Goal: Task Accomplishment & Management: Manage account settings

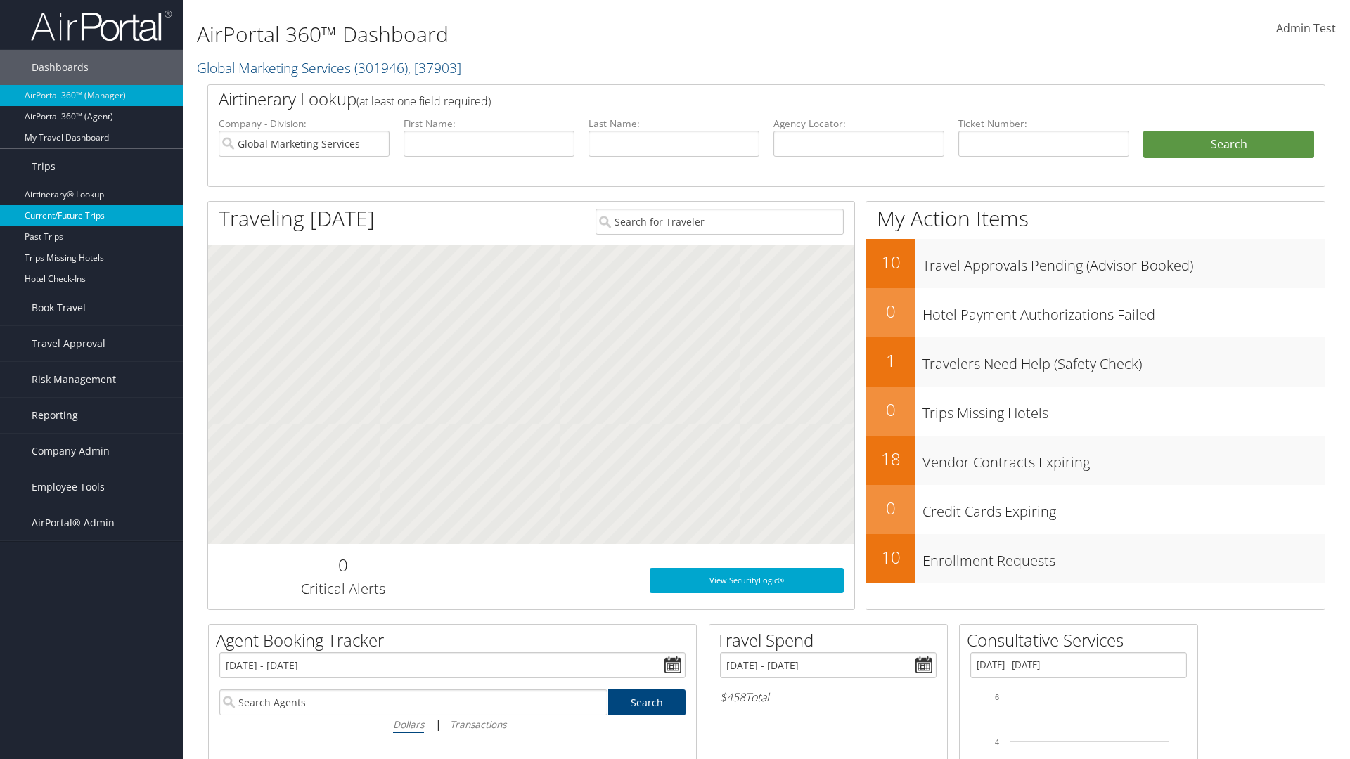
click at [91, 216] on link "Current/Future Trips" at bounding box center [91, 215] width 183 height 21
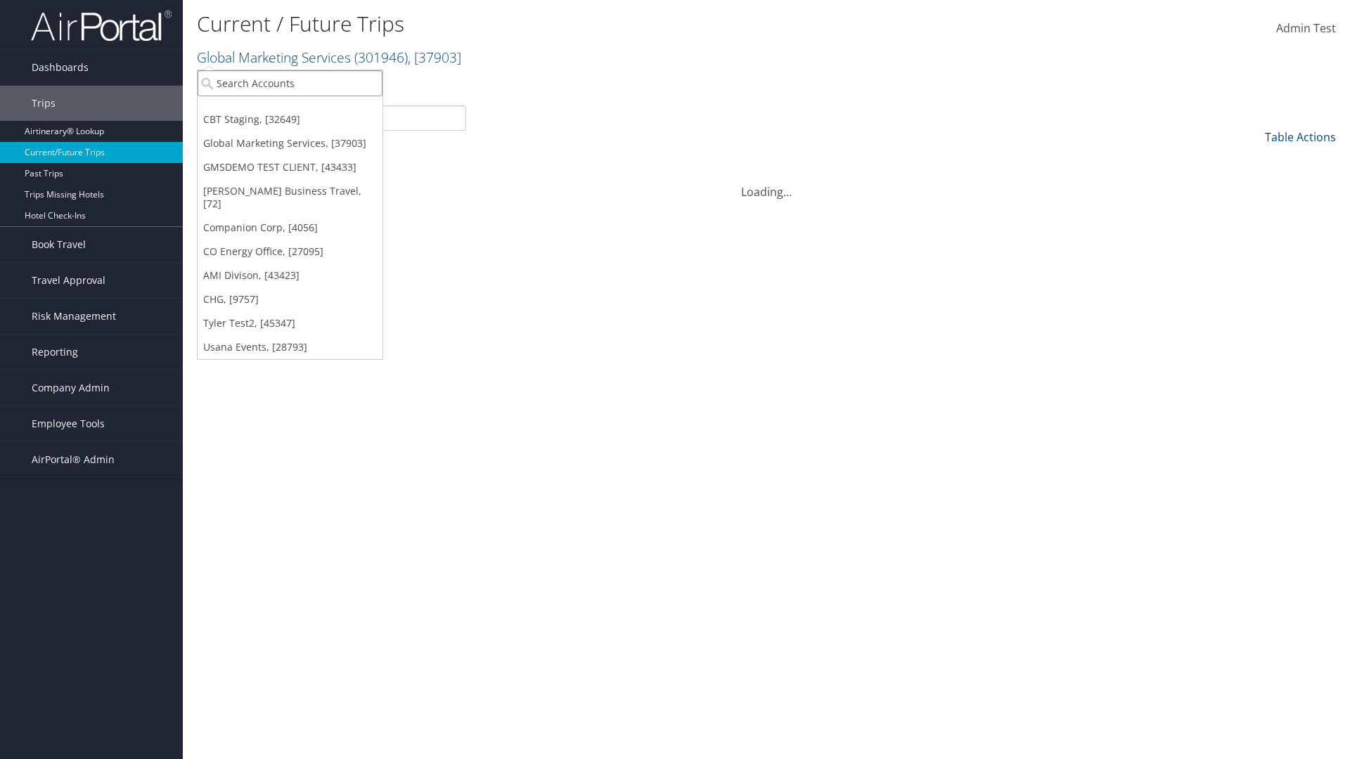
click at [290, 83] on input "search" at bounding box center [290, 83] width 185 height 26
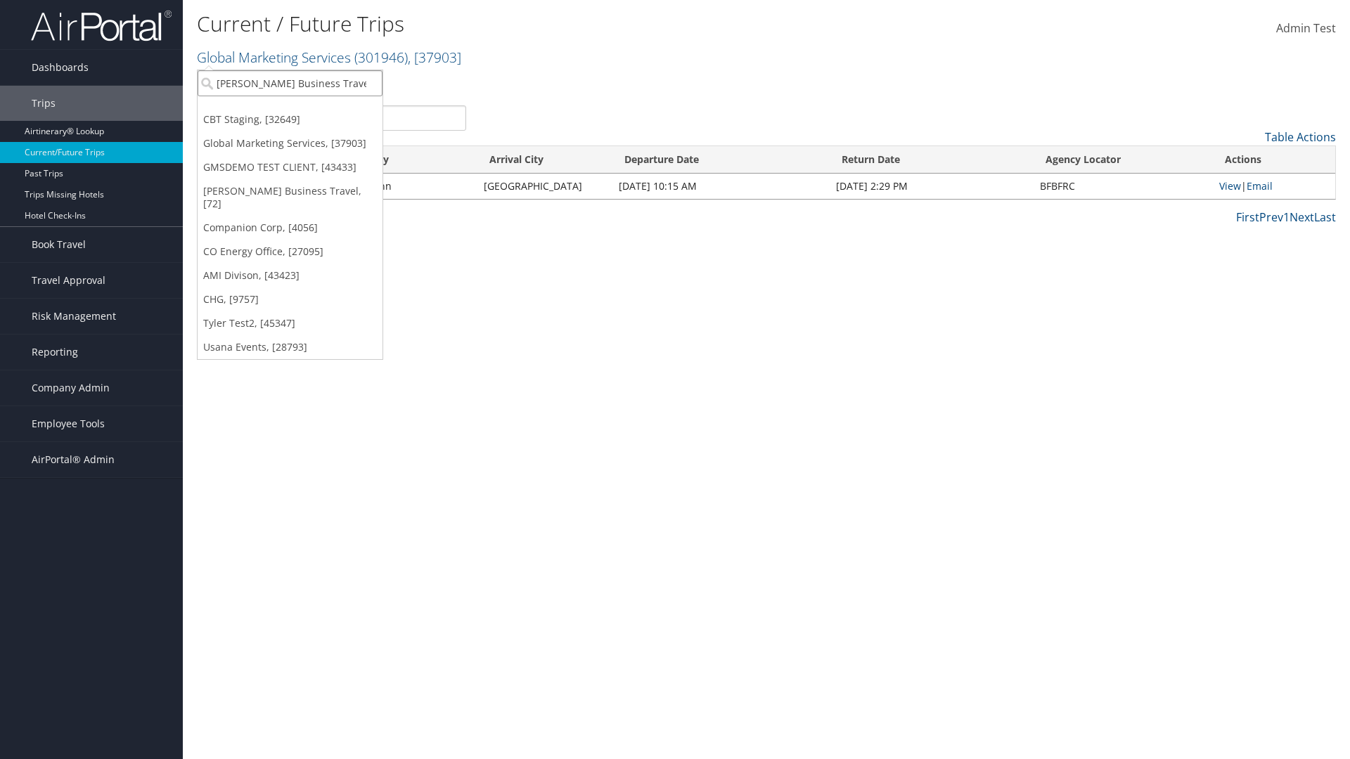
type input "[PERSON_NAME] Business Travel"
click at [309, 109] on div "[PERSON_NAME] Business Travel (C10001), [72]" at bounding box center [310, 109] width 240 height 13
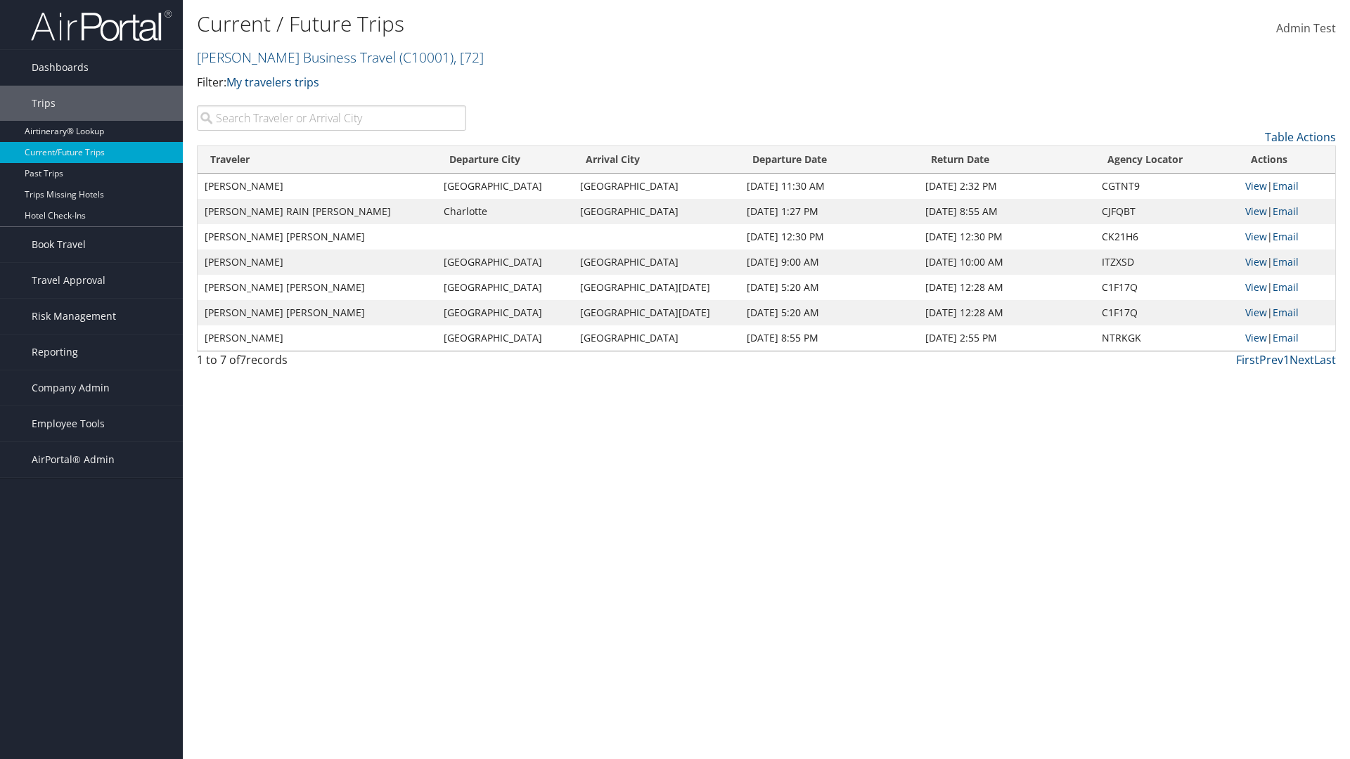
click at [331, 118] on input "search" at bounding box center [331, 117] width 269 height 25
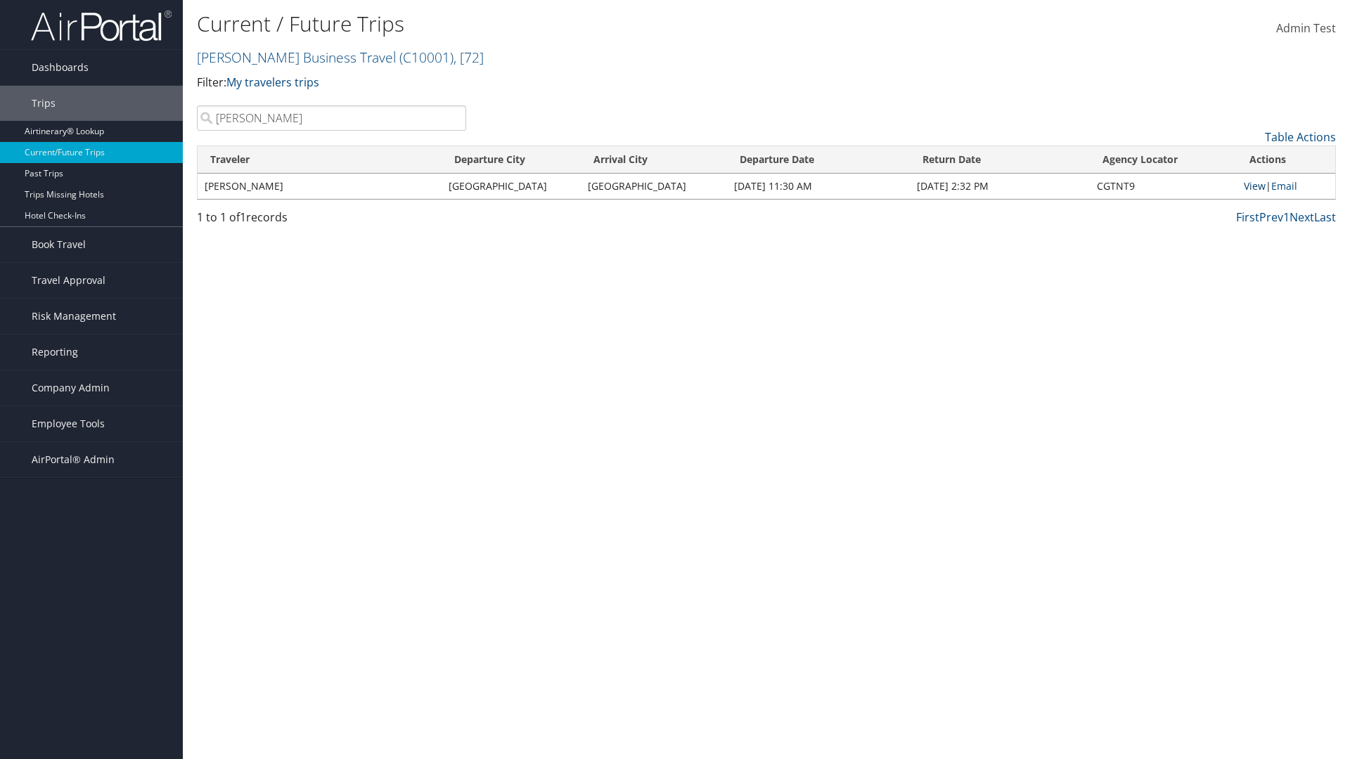
type input "MARGARET"
click at [1254, 186] on link "View" at bounding box center [1255, 185] width 22 height 13
click at [91, 388] on span "Company Admin" at bounding box center [71, 388] width 78 height 35
click at [91, 680] on link "Airtinerary® Settings" at bounding box center [91, 690] width 183 height 21
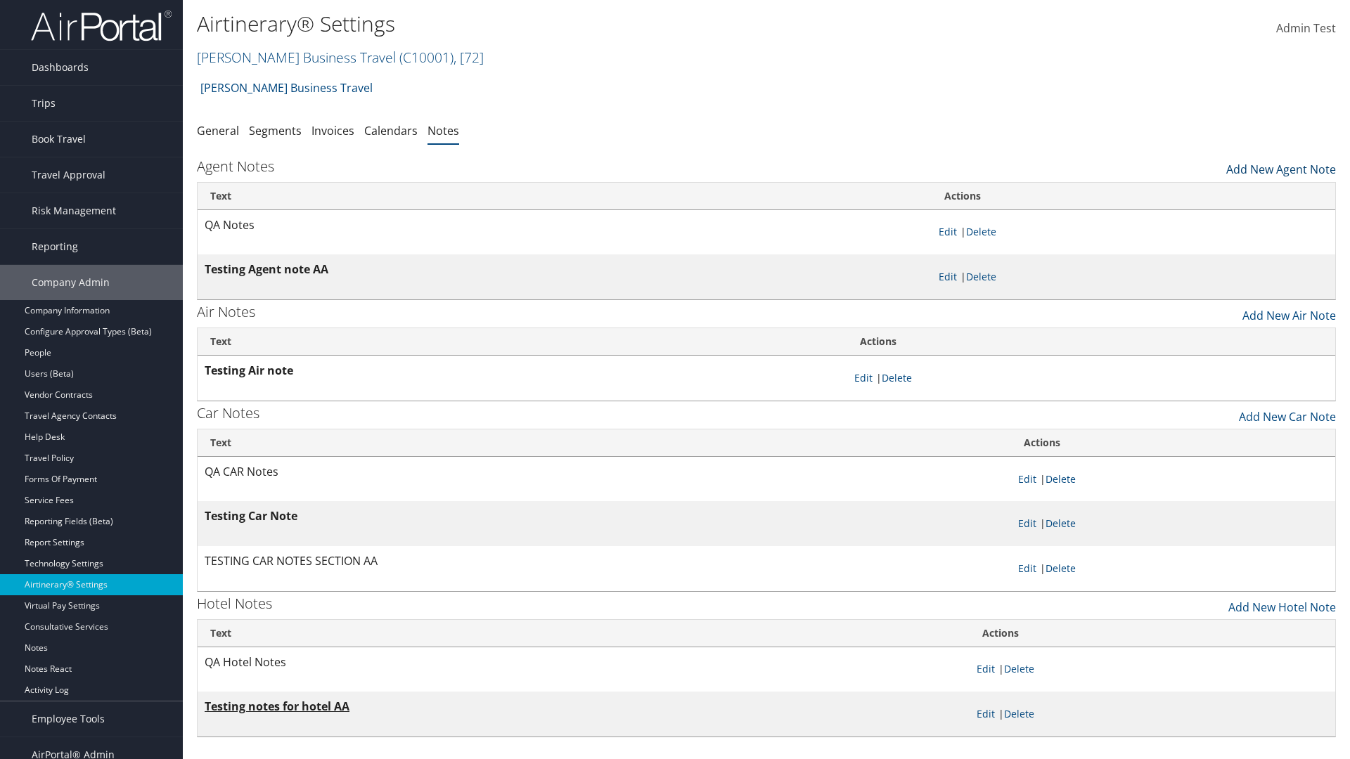
click at [1281, 166] on link "Add New Agent Note" at bounding box center [1281, 166] width 110 height 24
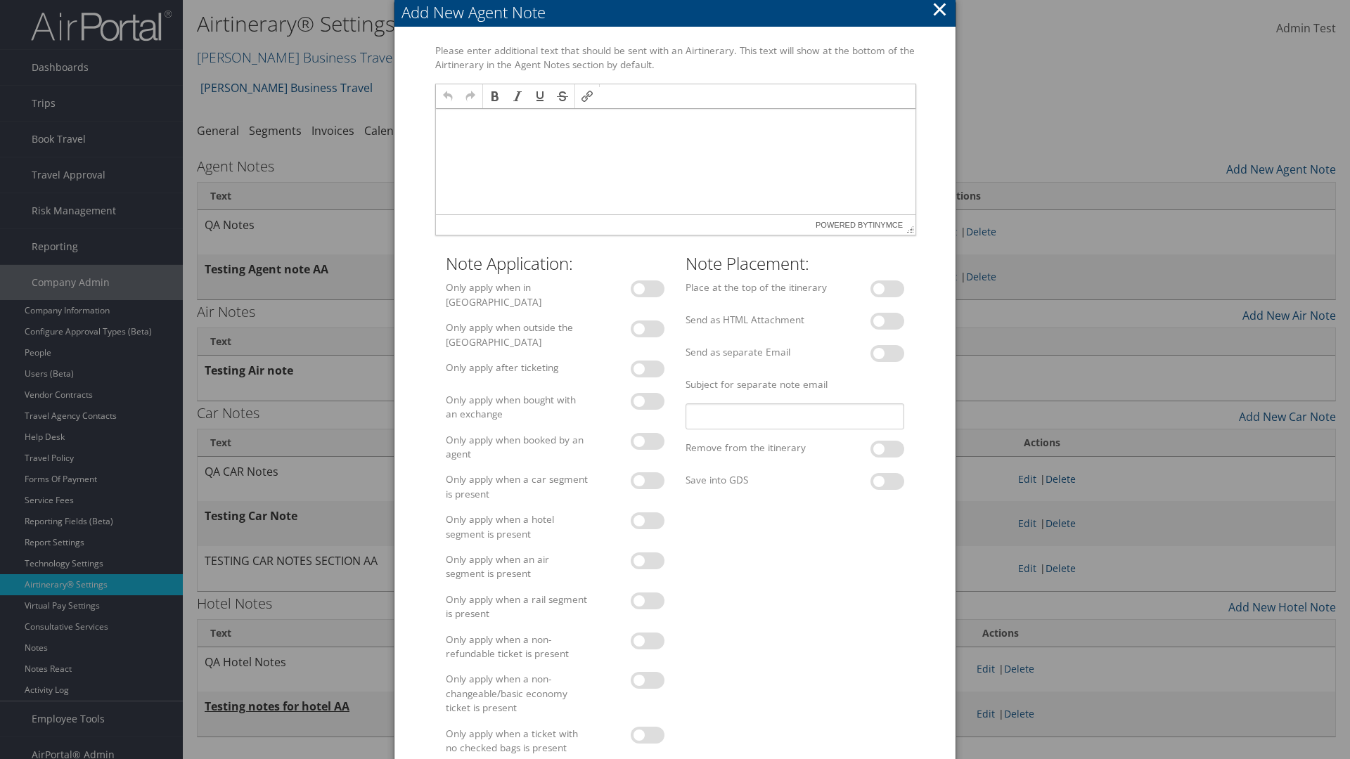
click at [674, 122] on p at bounding box center [675, 122] width 468 height 11
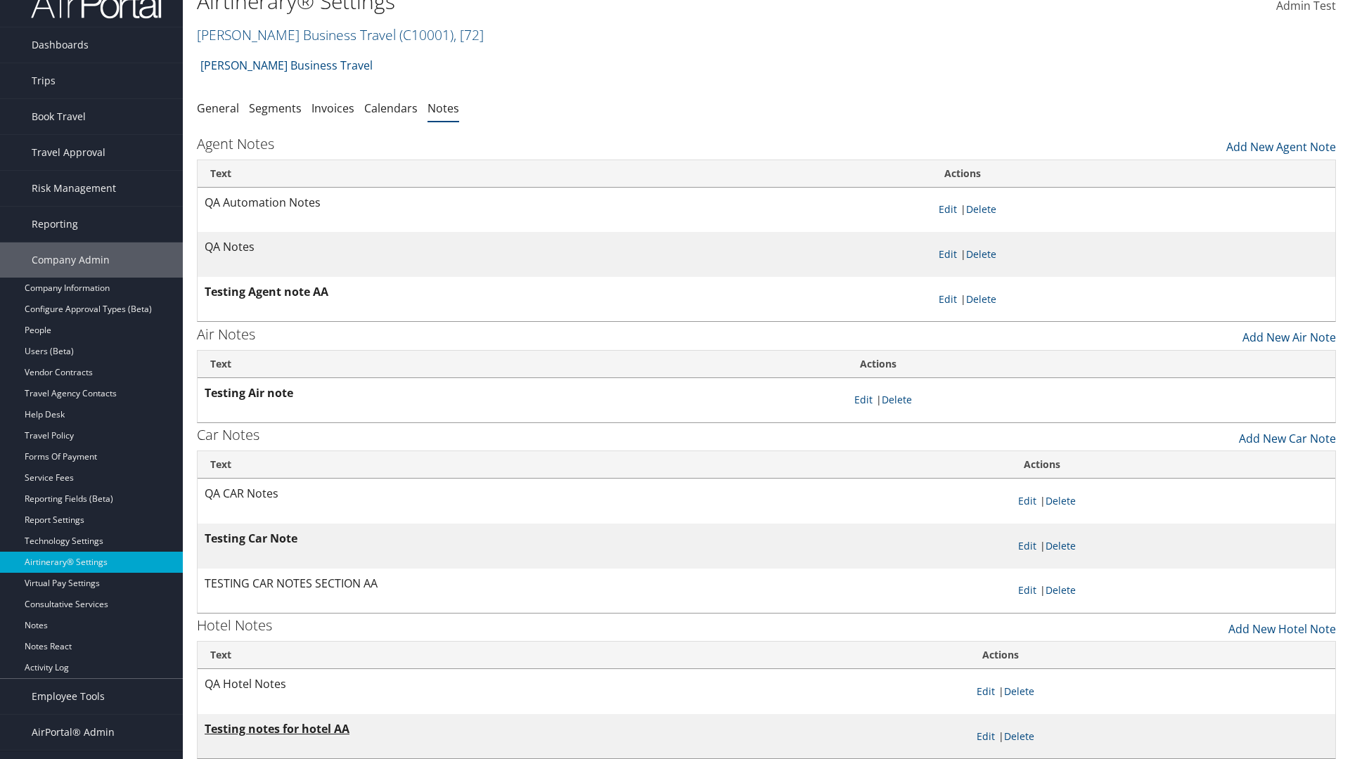
scroll to position [23, 0]
click at [984, 209] on link "Delete" at bounding box center [981, 209] width 30 height 13
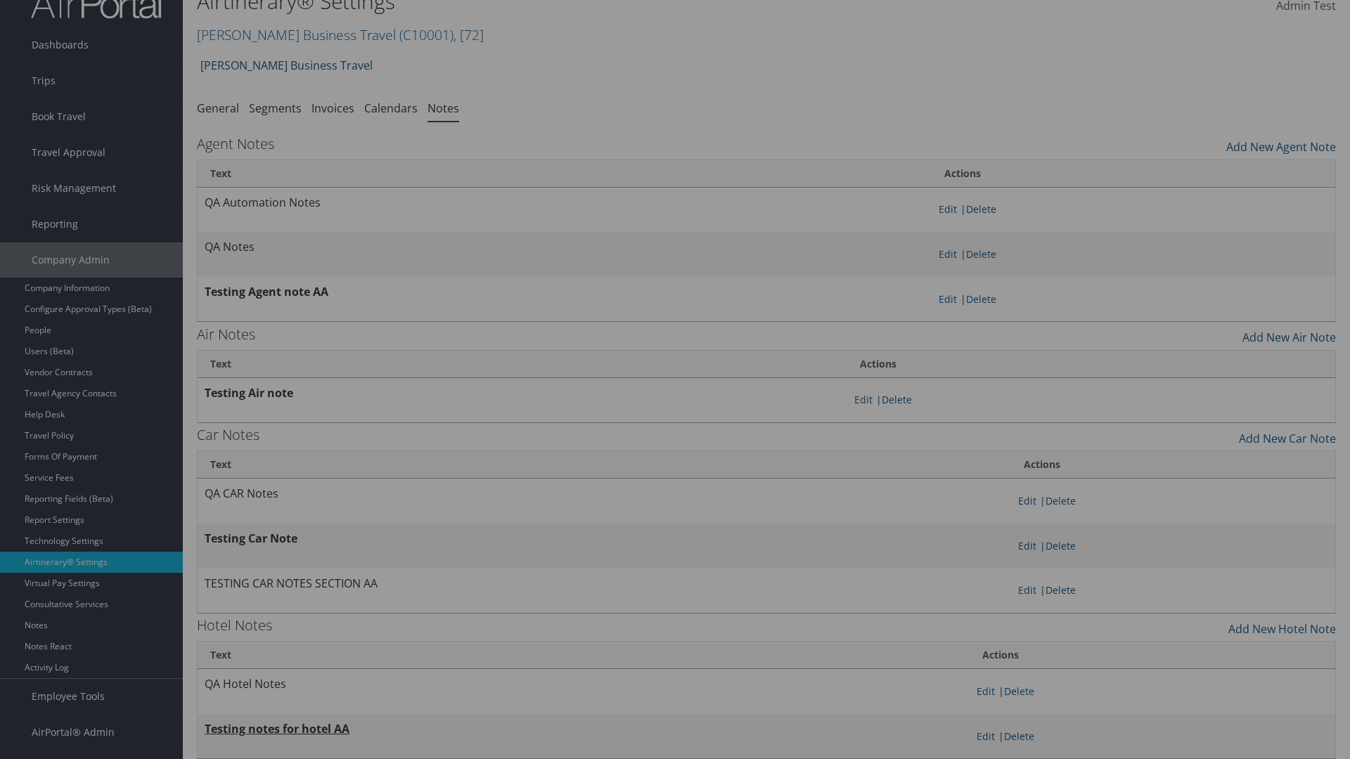
scroll to position [0, 0]
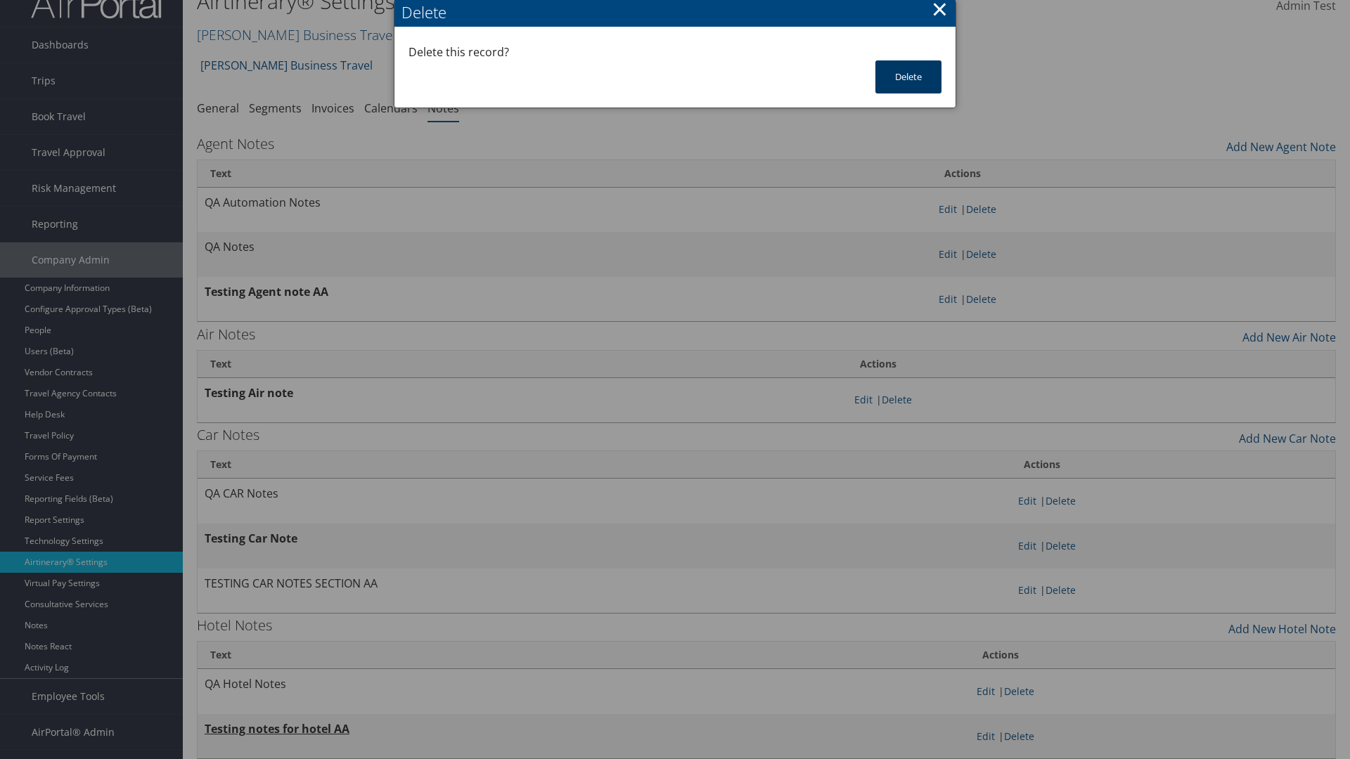
click at [908, 77] on button "Delete" at bounding box center [908, 76] width 66 height 33
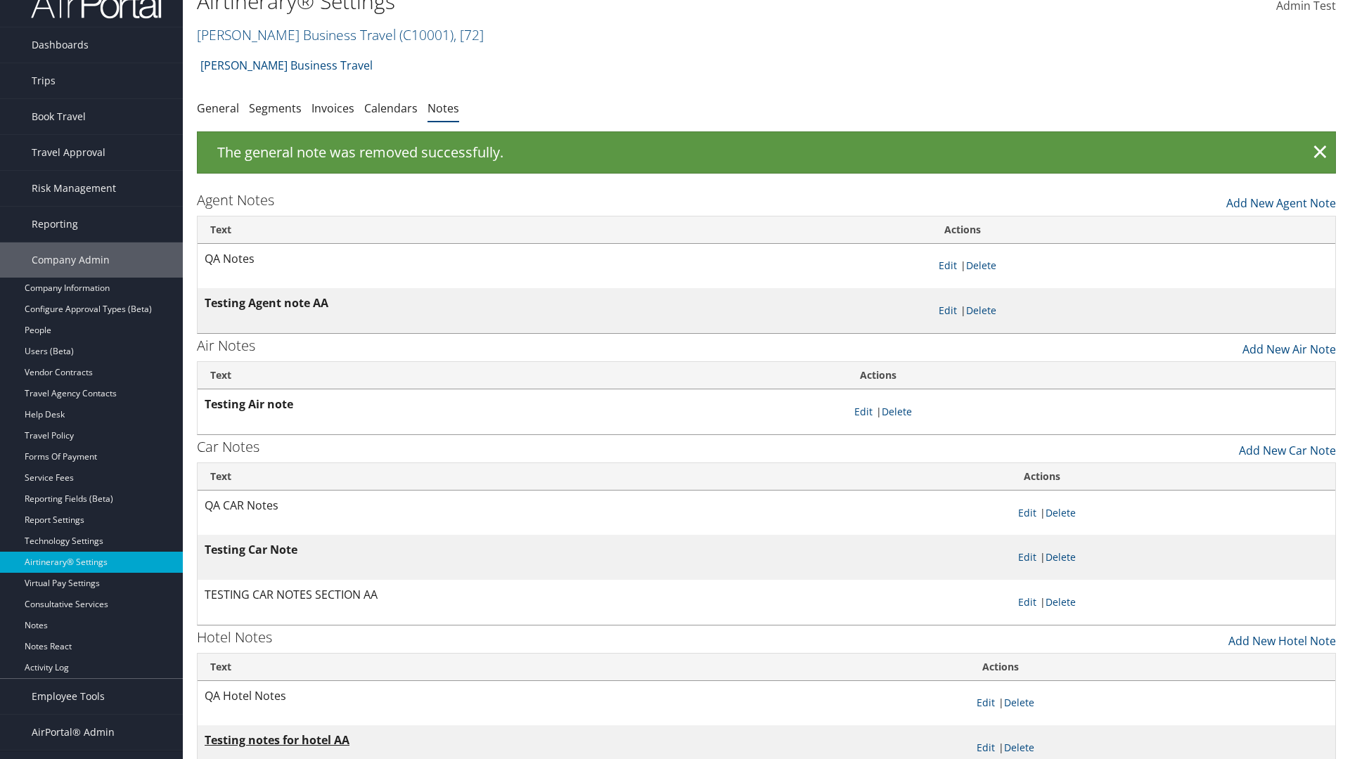
scroll to position [14, 0]
